Goal: Navigation & Orientation: Understand site structure

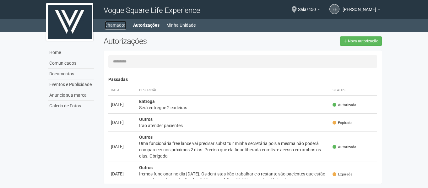
click at [115, 26] on link "Chamados" at bounding box center [115, 25] width 21 height 9
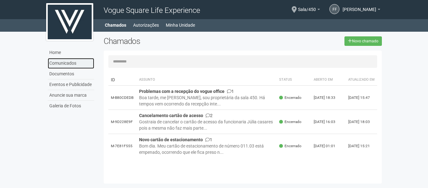
click at [65, 61] on link "Comunicados" at bounding box center [71, 63] width 46 height 11
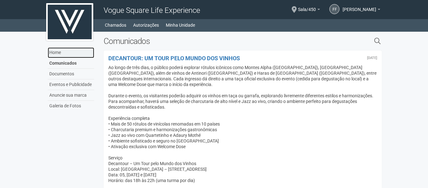
click at [63, 56] on link "Home" at bounding box center [71, 52] width 46 height 11
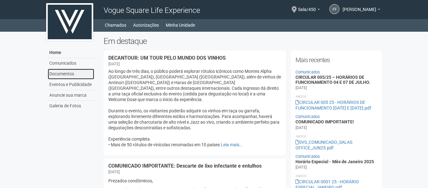
click at [61, 72] on link "Documentos" at bounding box center [71, 74] width 46 height 11
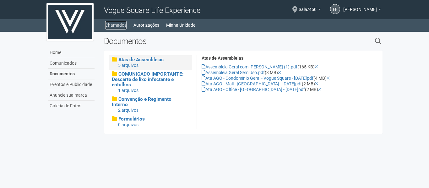
click at [119, 23] on link "Chamados" at bounding box center [115, 25] width 21 height 9
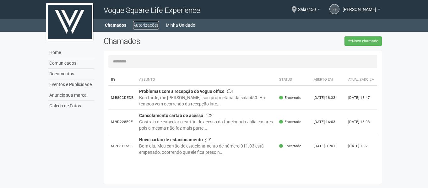
click at [150, 29] on link "Autorizações" at bounding box center [146, 25] width 26 height 9
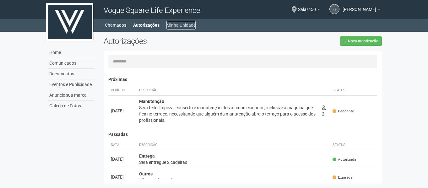
click at [175, 26] on link "Minha Unidade" at bounding box center [180, 25] width 29 height 9
